Goal: Information Seeking & Learning: Learn about a topic

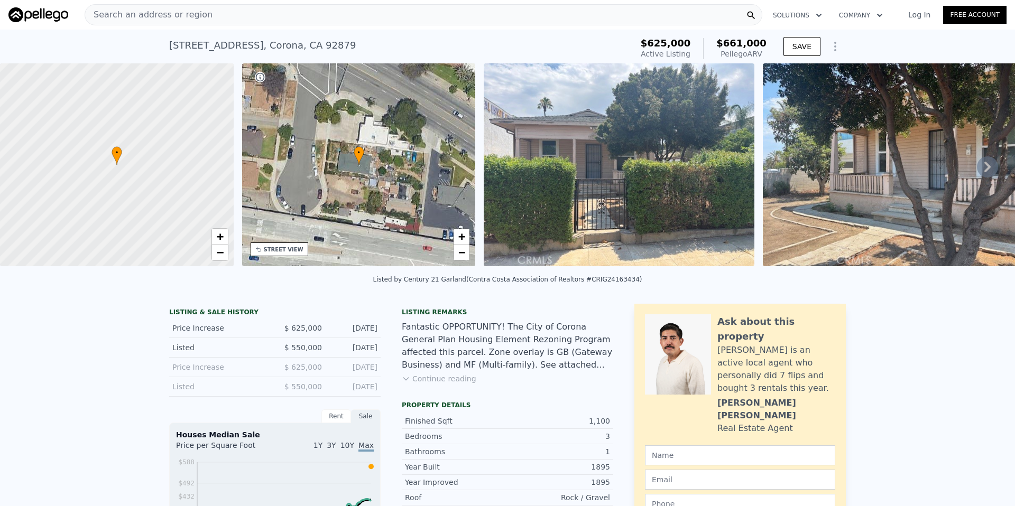
click at [203, 19] on div "Search an address or region" at bounding box center [424, 14] width 678 height 21
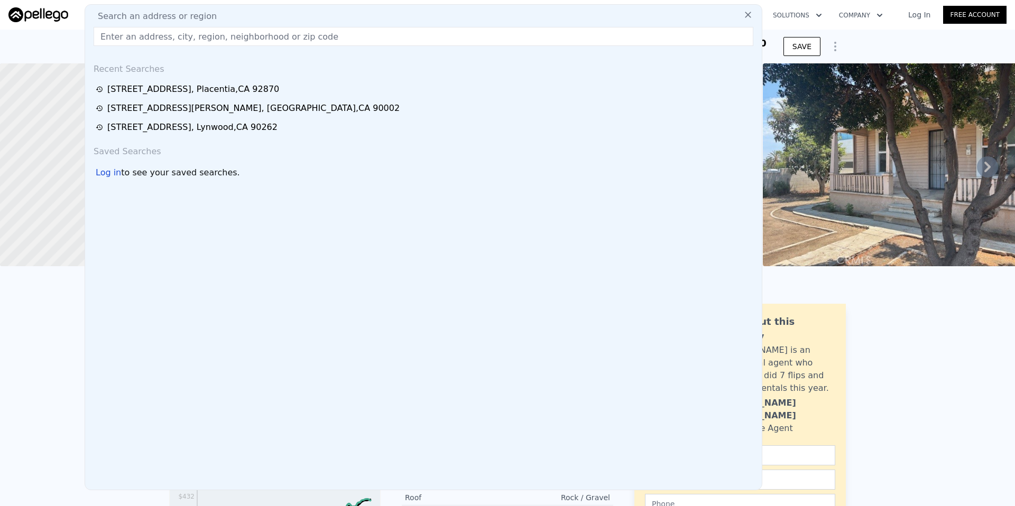
click at [159, 34] on input "text" at bounding box center [424, 36] width 660 height 19
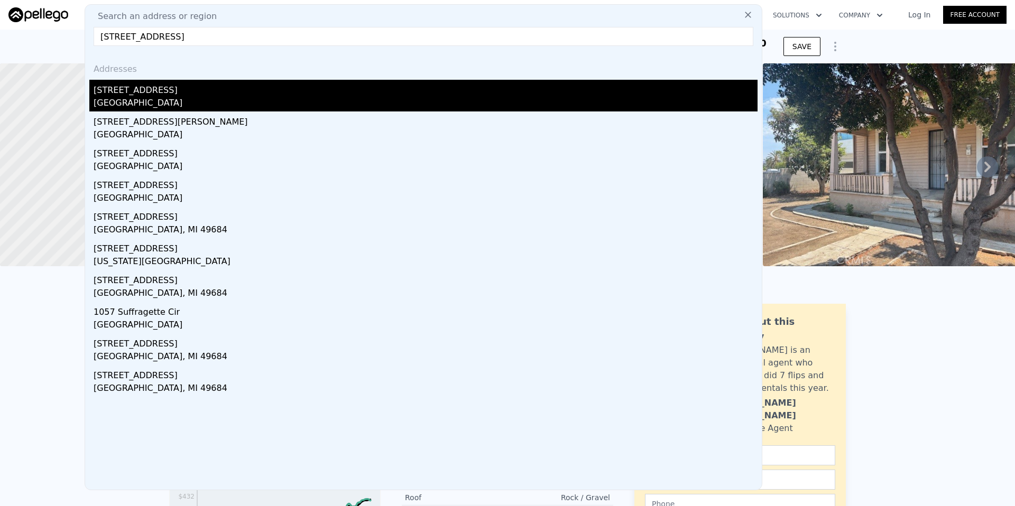
type input "[STREET_ADDRESS]"
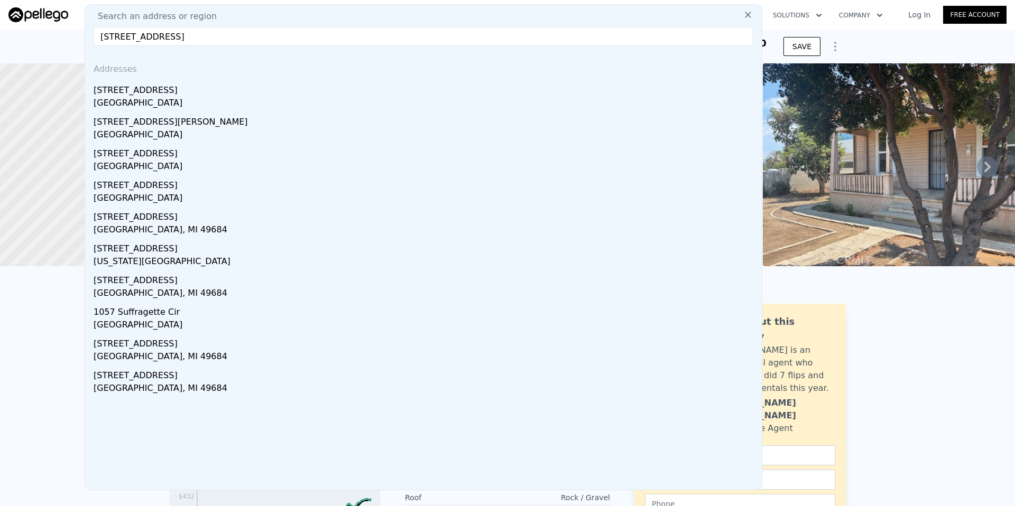
drag, startPoint x: 181, startPoint y: 100, endPoint x: 174, endPoint y: 104, distance: 8.1
click at [181, 100] on div "[GEOGRAPHIC_DATA]" at bounding box center [426, 104] width 664 height 15
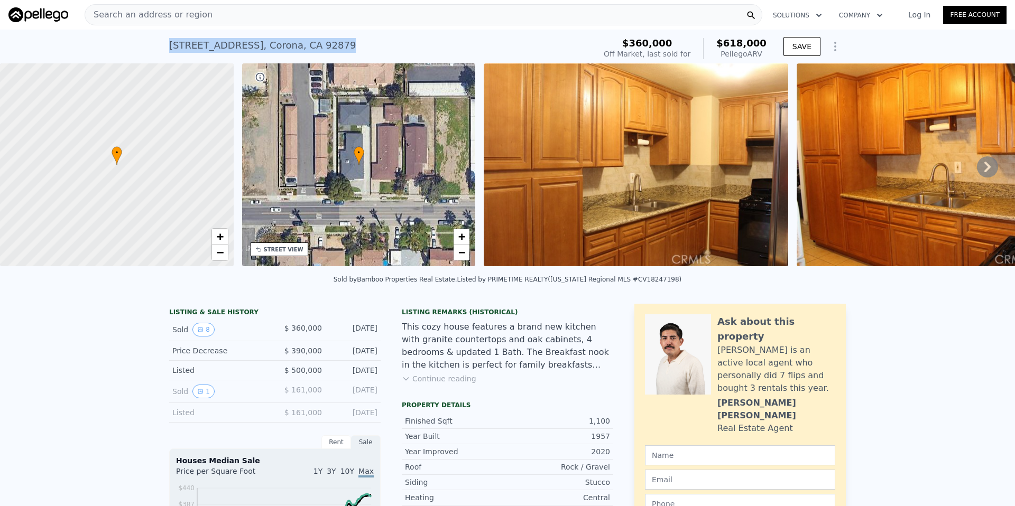
drag, startPoint x: 350, startPoint y: 44, endPoint x: 162, endPoint y: 47, distance: 187.6
click at [161, 47] on div "1057 Circle City Dr , Corona , CA 92879 Sold Dec 2019 for $360k (~ARV $618k ) $…" at bounding box center [507, 47] width 1015 height 34
copy div "1057 Circle City Dr , Corona , CA 92879"
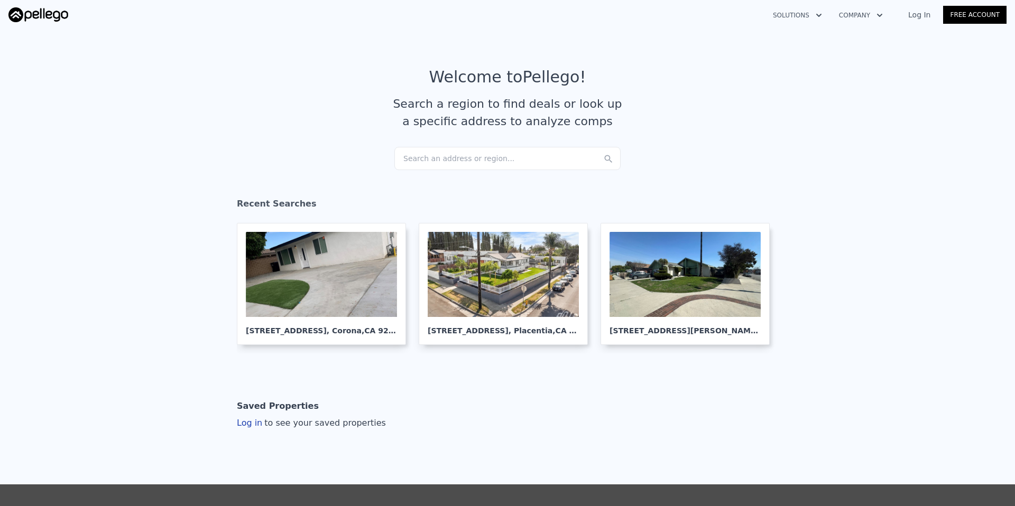
click at [419, 156] on div "Search an address or region..." at bounding box center [507, 158] width 226 height 23
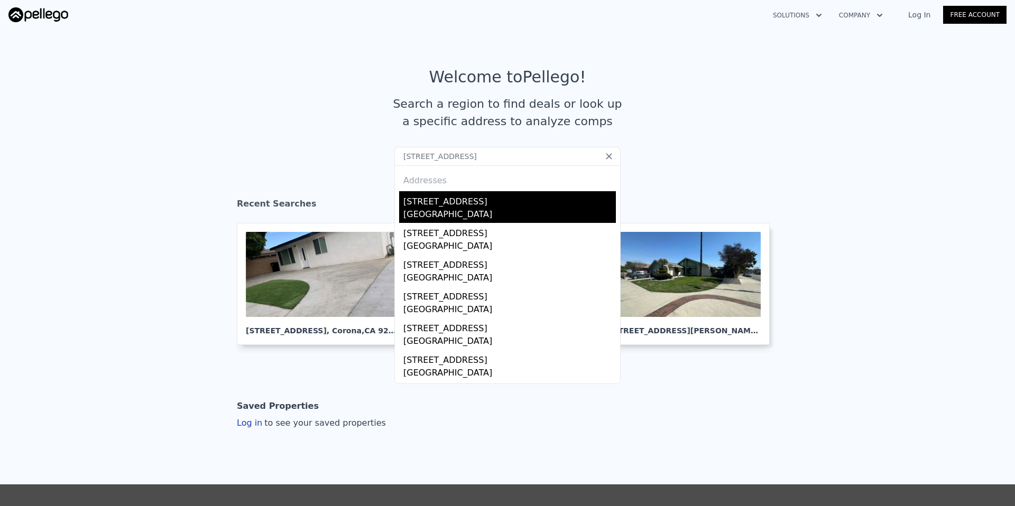
type input "[STREET_ADDRESS]"
click at [432, 215] on div "[GEOGRAPHIC_DATA]" at bounding box center [509, 215] width 212 height 15
